Goal: Check status

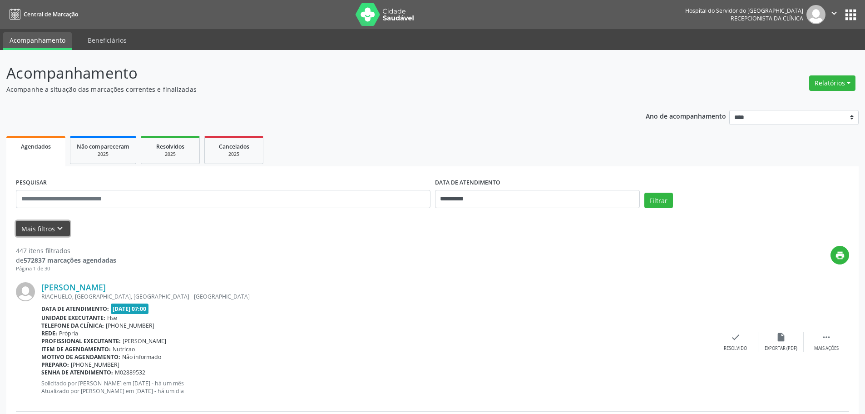
click at [58, 228] on icon "keyboard_arrow_down" at bounding box center [60, 228] width 10 height 10
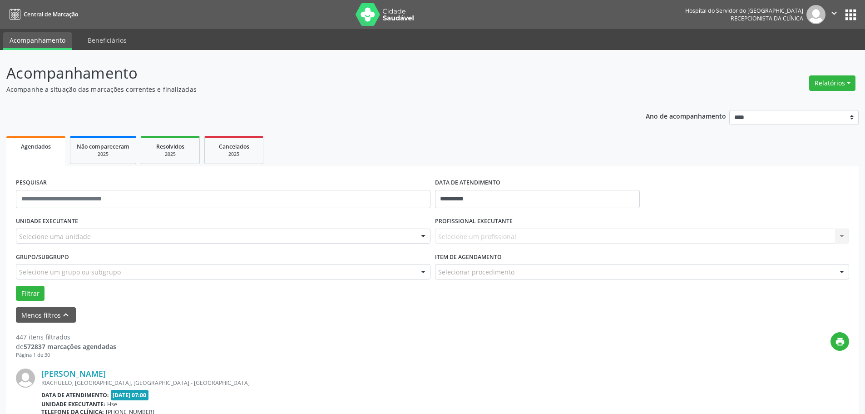
click at [57, 225] on label "UNIDADE EXECUTANTE" at bounding box center [47, 221] width 62 height 14
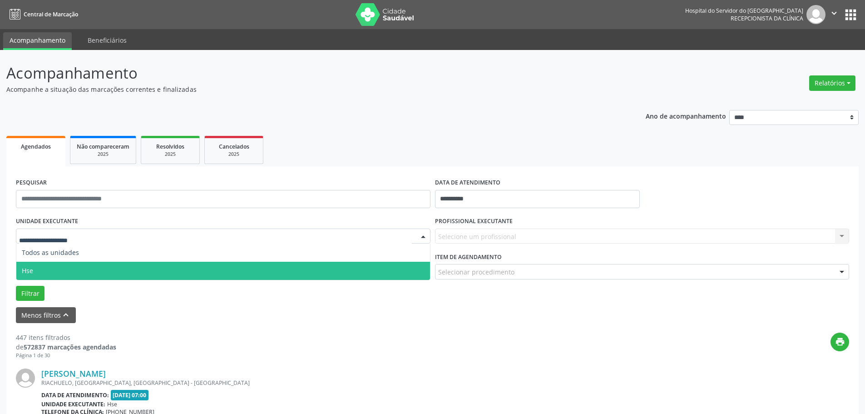
click at [52, 262] on span "Hse" at bounding box center [223, 270] width 414 height 18
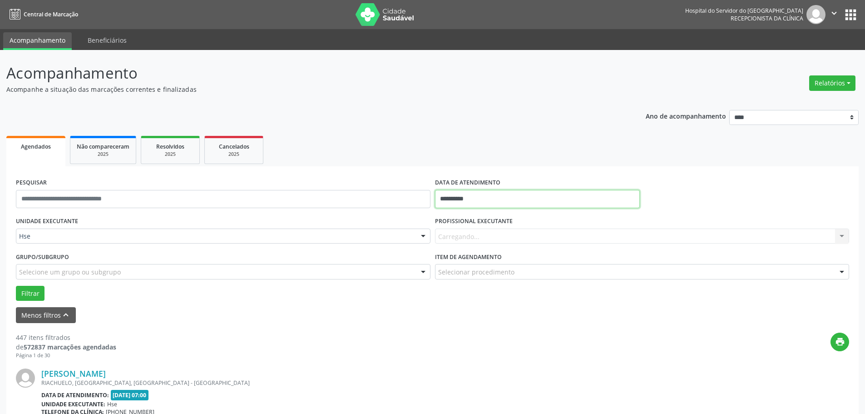
click at [457, 199] on input "**********" at bounding box center [537, 199] width 205 height 18
click at [490, 299] on span "23" at bounding box center [485, 301] width 18 height 18
type input "**********"
click at [490, 299] on span "23" at bounding box center [485, 301] width 18 height 18
click at [37, 292] on button "Filtrar" at bounding box center [30, 293] width 29 height 15
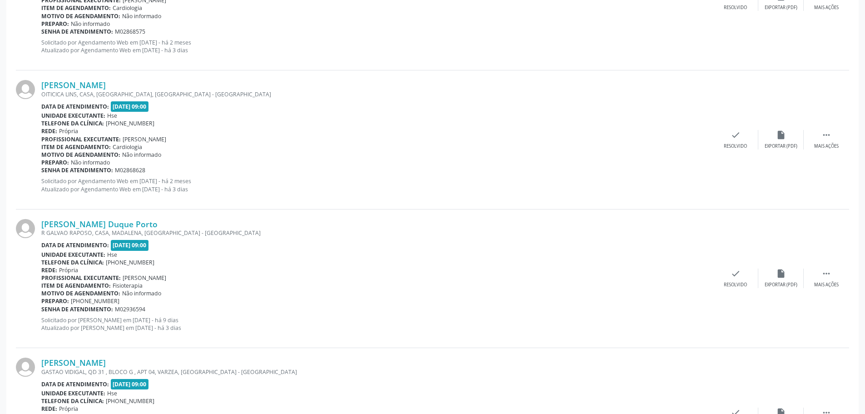
scroll to position [2066, 0]
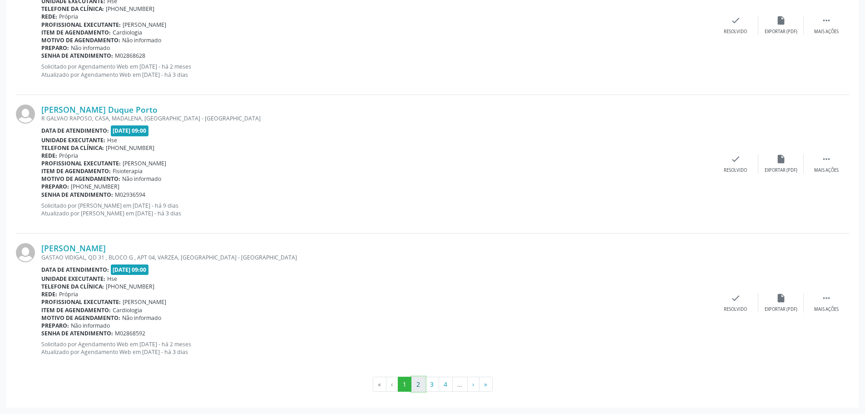
click at [412, 383] on button "2" at bounding box center [418, 383] width 14 height 15
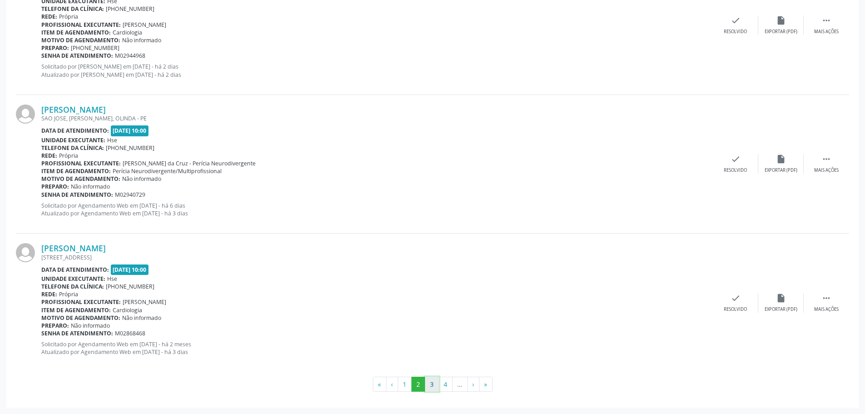
click at [427, 385] on button "3" at bounding box center [432, 383] width 14 height 15
click at [444, 382] on button "4" at bounding box center [446, 383] width 14 height 15
click at [445, 383] on button "5" at bounding box center [446, 383] width 14 height 15
click at [443, 385] on button "6" at bounding box center [447, 383] width 14 height 15
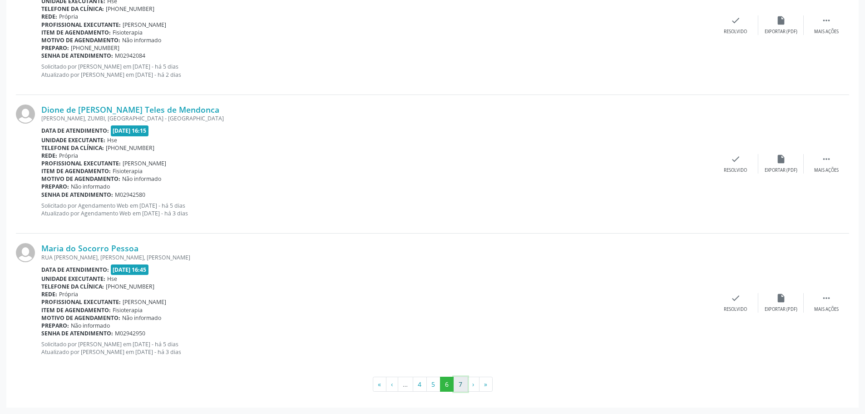
click at [463, 388] on button "7" at bounding box center [460, 383] width 14 height 15
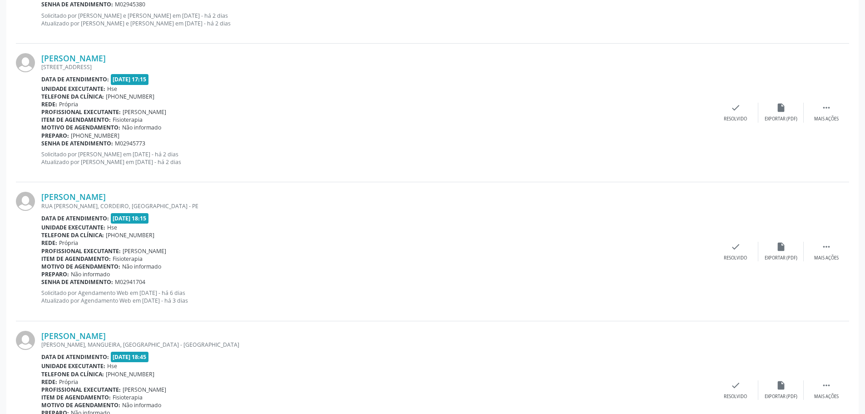
scroll to position [542, 0]
